Goal: Information Seeking & Learning: Compare options

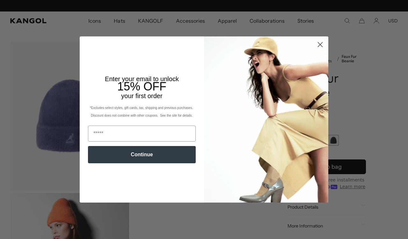
scroll to position [0, 131]
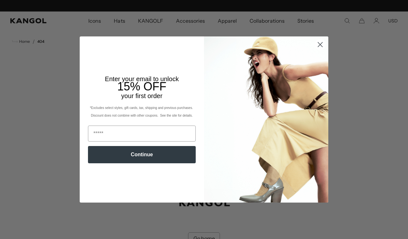
scroll to position [0, 131]
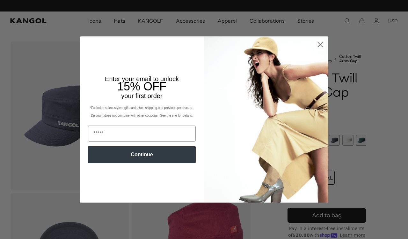
scroll to position [0, 131]
